Goal: Task Accomplishment & Management: Use online tool/utility

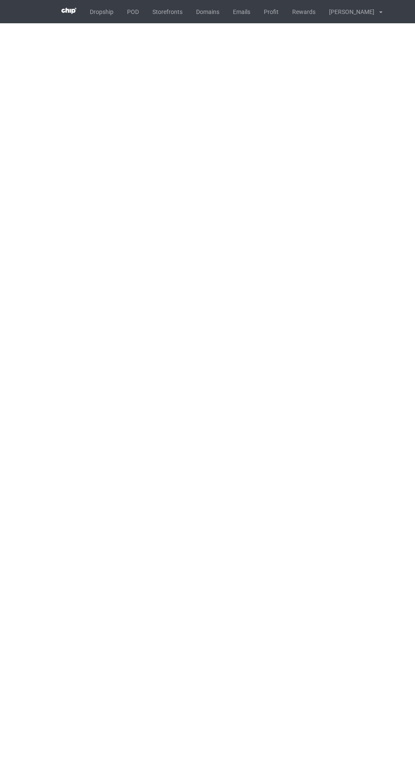
click at [185, 343] on body "Dropship POD Storefronts Domains Emails Profit Rewards Abdelhadi Ait ouaghi Set…" at bounding box center [207, 385] width 415 height 770
click at [131, 11] on link "POD" at bounding box center [132, 11] width 25 height 23
